Goal: Complete application form: Complete application form

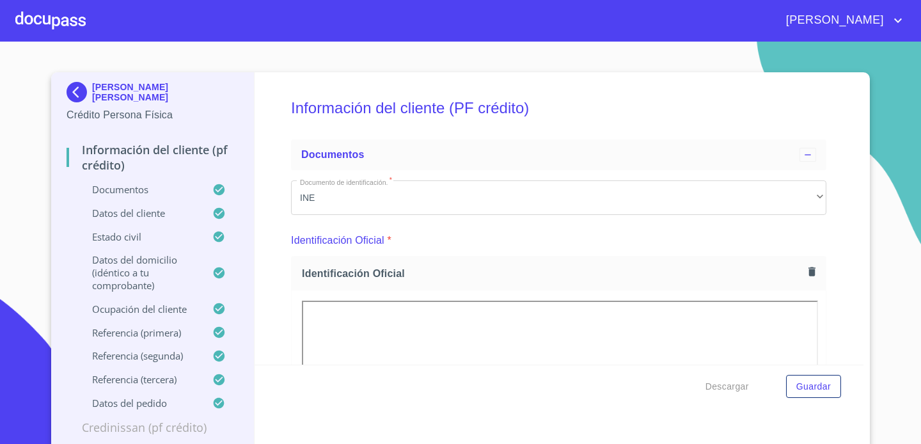
scroll to position [4378, 0]
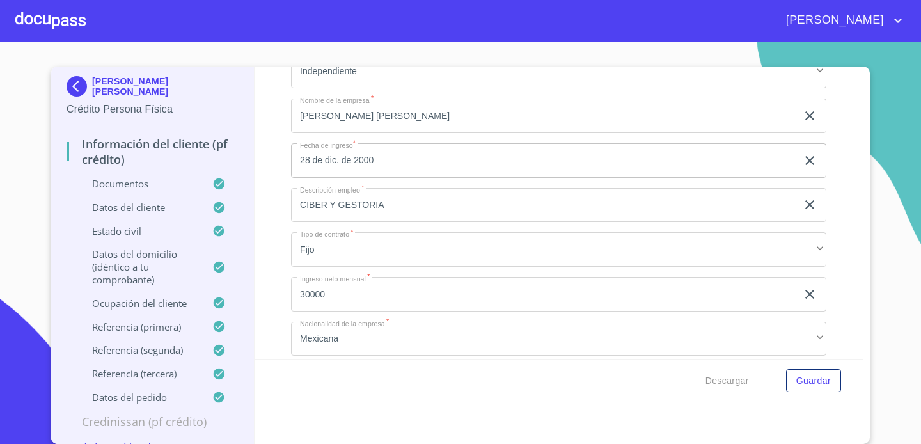
click at [68, 14] on div at bounding box center [50, 20] width 70 height 41
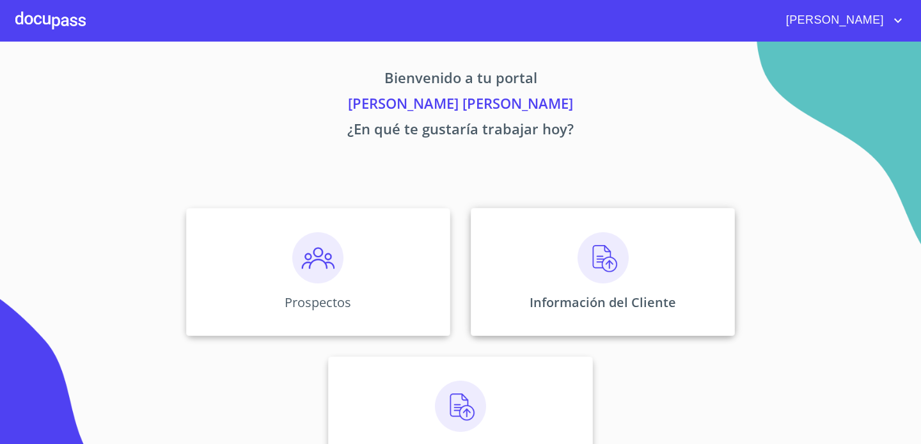
click at [582, 264] on img at bounding box center [603, 257] width 51 height 51
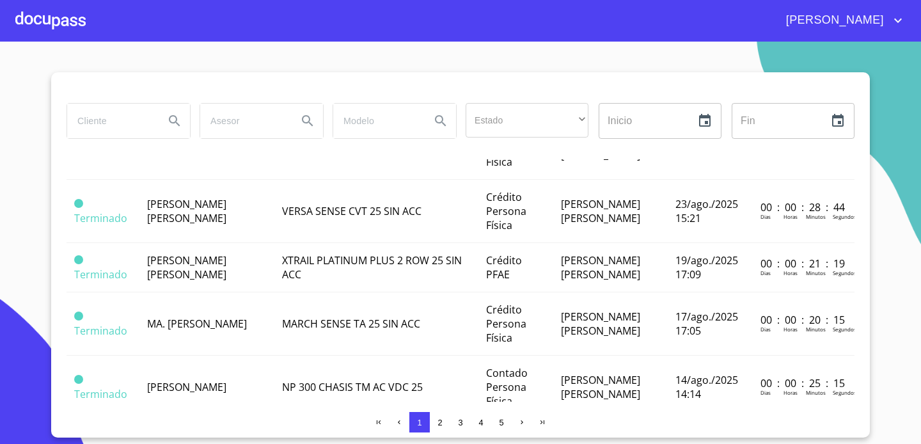
scroll to position [476, 0]
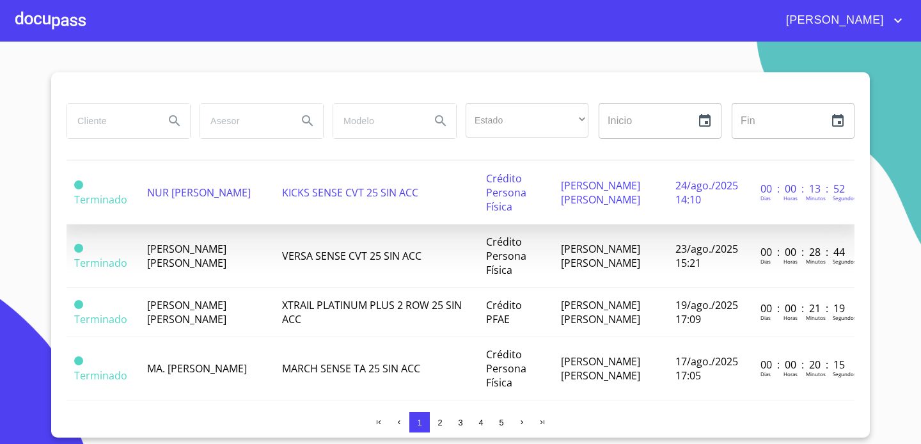
click at [548, 195] on td "Crédito Persona Física" at bounding box center [516, 192] width 74 height 63
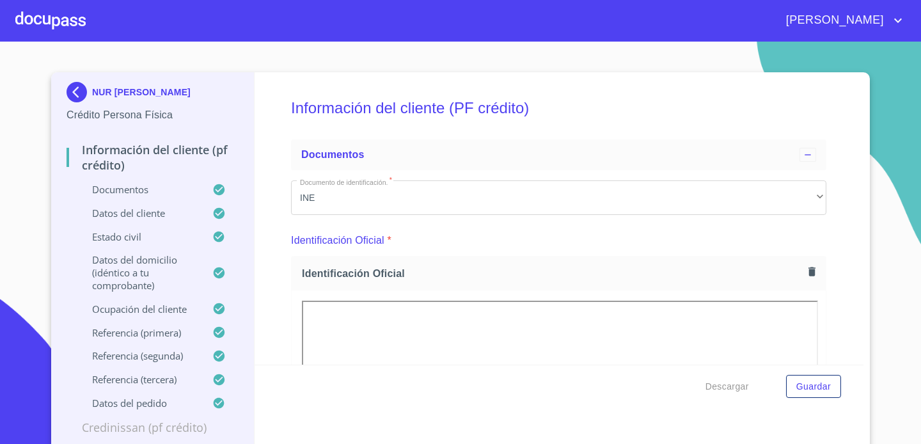
click at [55, 26] on div at bounding box center [50, 20] width 70 height 41
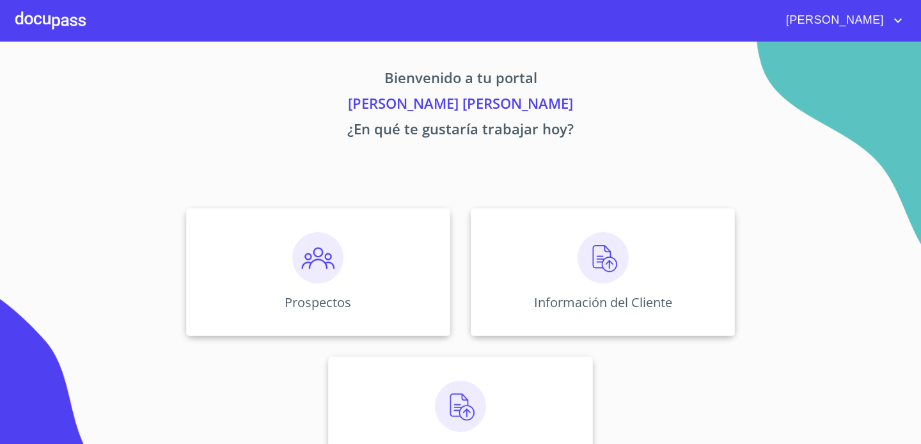
scroll to position [51, 0]
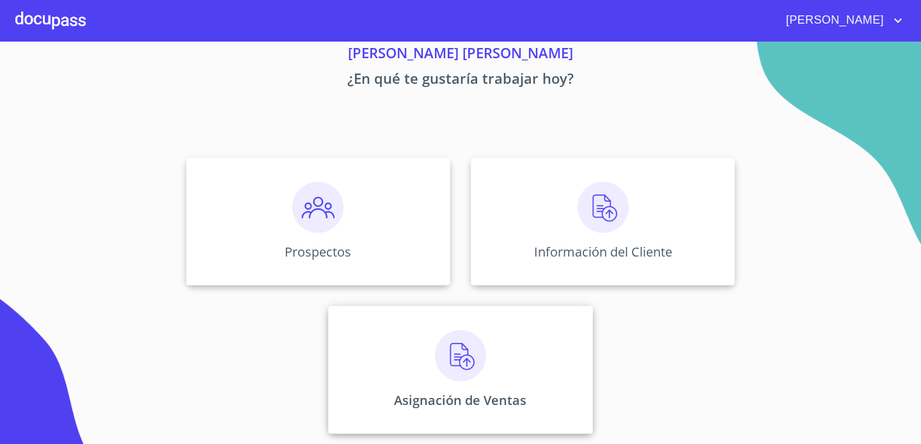
click at [557, 360] on div "Asignación de Ventas" at bounding box center [460, 370] width 264 height 128
